Goal: Task Accomplishment & Management: Use online tool/utility

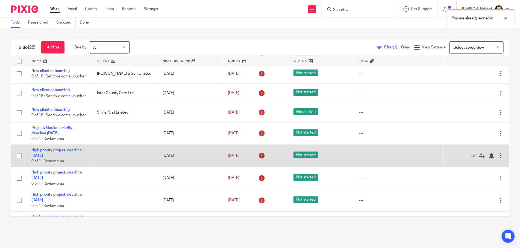
scroll to position [82, 0]
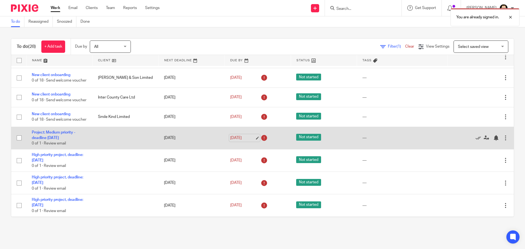
click at [237, 141] on link "11 Sep 2025" at bounding box center [242, 138] width 25 height 6
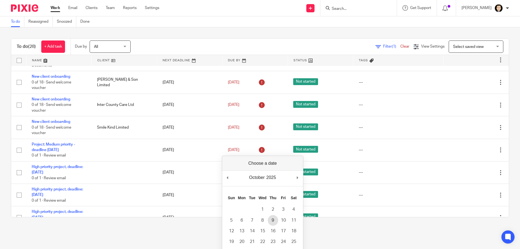
scroll to position [27, 0]
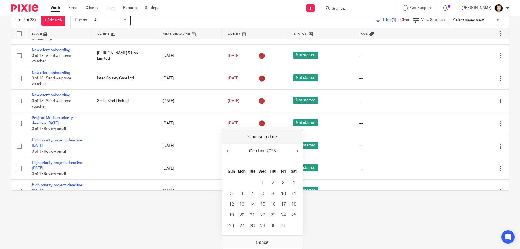
click at [282, 220] on td "31" at bounding box center [283, 225] width 10 height 11
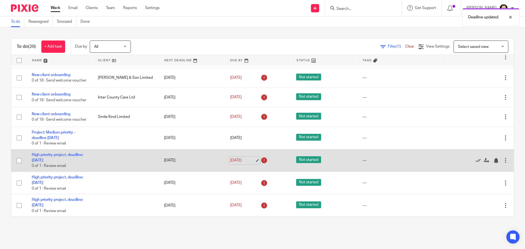
click at [240, 163] on link "[DATE]" at bounding box center [242, 161] width 25 height 6
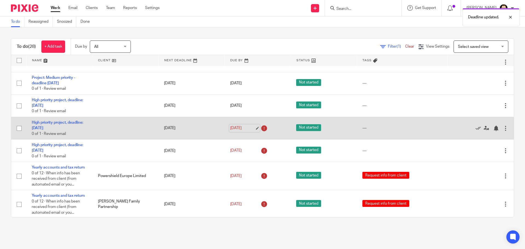
click at [236, 131] on link "[DATE]" at bounding box center [242, 128] width 25 height 6
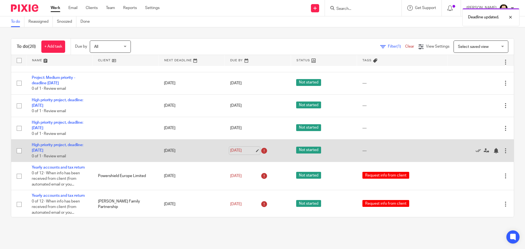
click at [237, 153] on link "[DATE]" at bounding box center [242, 151] width 25 height 6
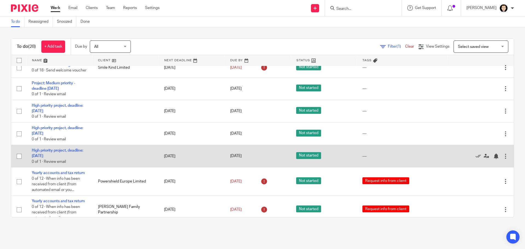
scroll to position [137, 0]
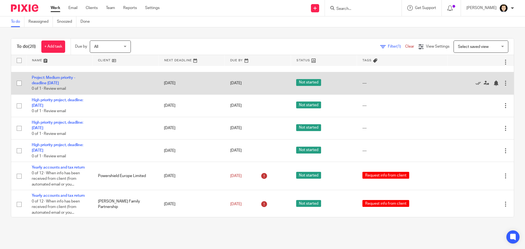
click at [44, 92] on td "Project: Medium priority - deadline 31st October 0 of 1 · Review email" at bounding box center [59, 83] width 66 height 22
click at [51, 85] on link "Project: Medium priority - deadline [DATE]" at bounding box center [53, 80] width 43 height 9
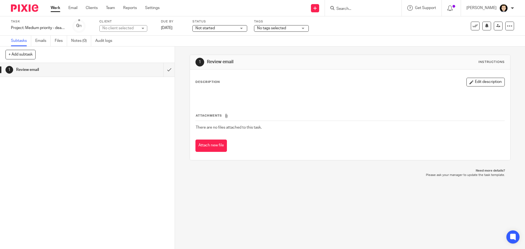
click at [39, 69] on h1 "Review email" at bounding box center [63, 70] width 95 height 8
click at [39, 68] on h1 "Review email" at bounding box center [63, 70] width 95 height 8
click at [204, 66] on div "1 Review email Instructions" at bounding box center [349, 62] width 309 height 9
click at [42, 42] on link "Emails" at bounding box center [42, 41] width 15 height 11
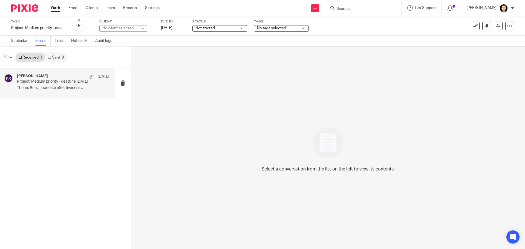
click at [63, 86] on p "Thorns Bots - increase effectiveness ..." at bounding box center [63, 88] width 92 height 5
